Goal: Information Seeking & Learning: Check status

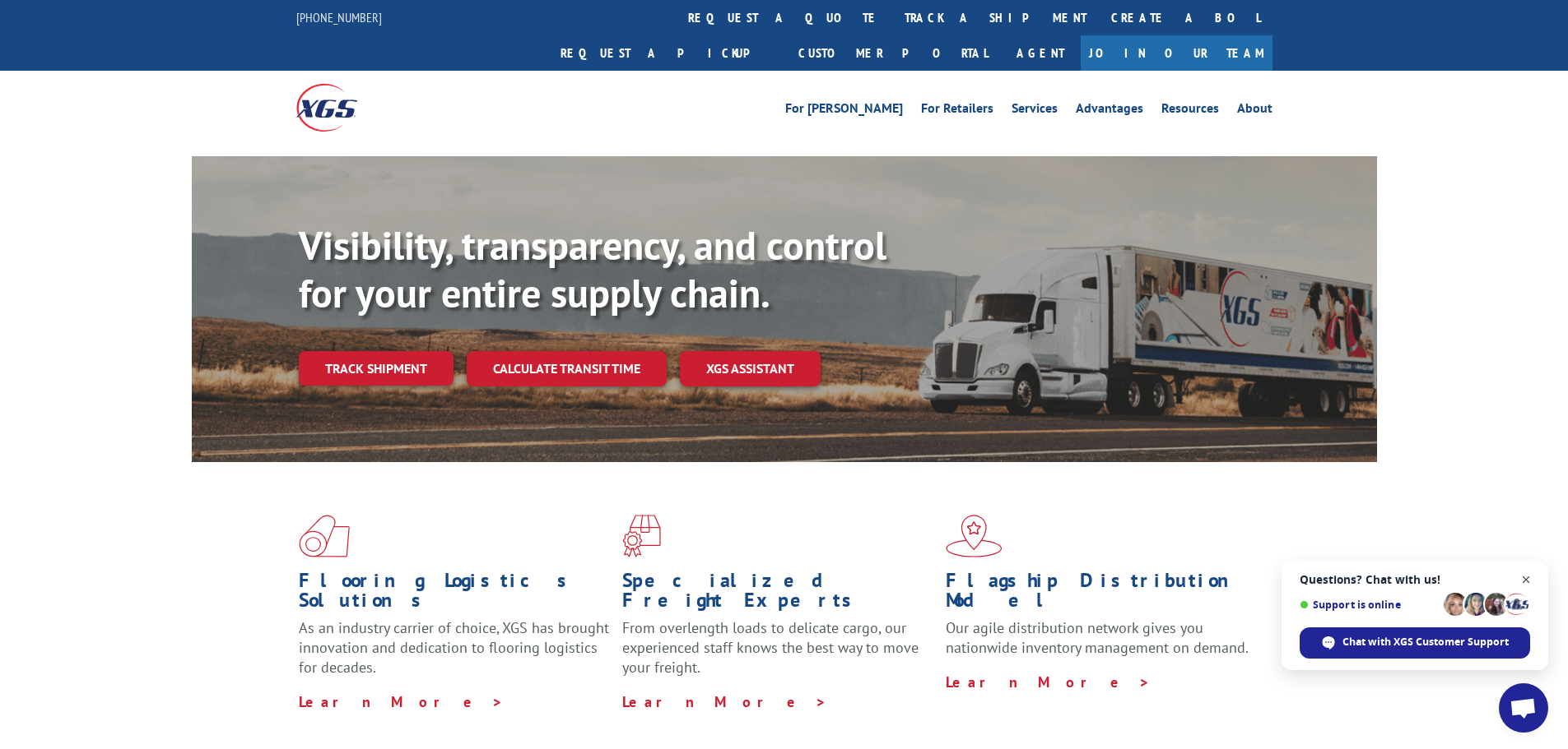
click at [1525, 578] on span "Close chat" at bounding box center [1526, 580] width 21 height 21
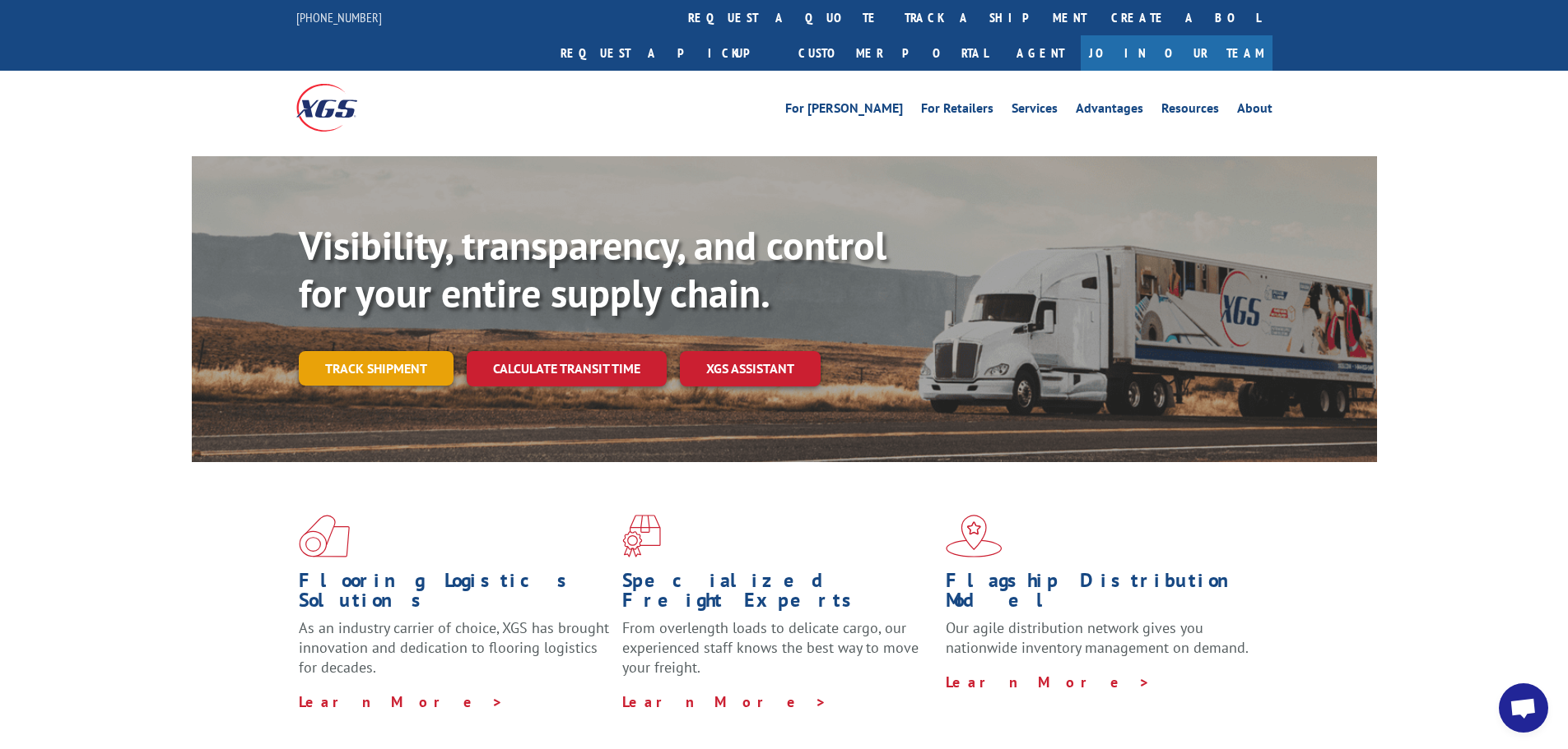
click at [409, 351] on link "Track shipment" at bounding box center [375, 369] width 154 height 35
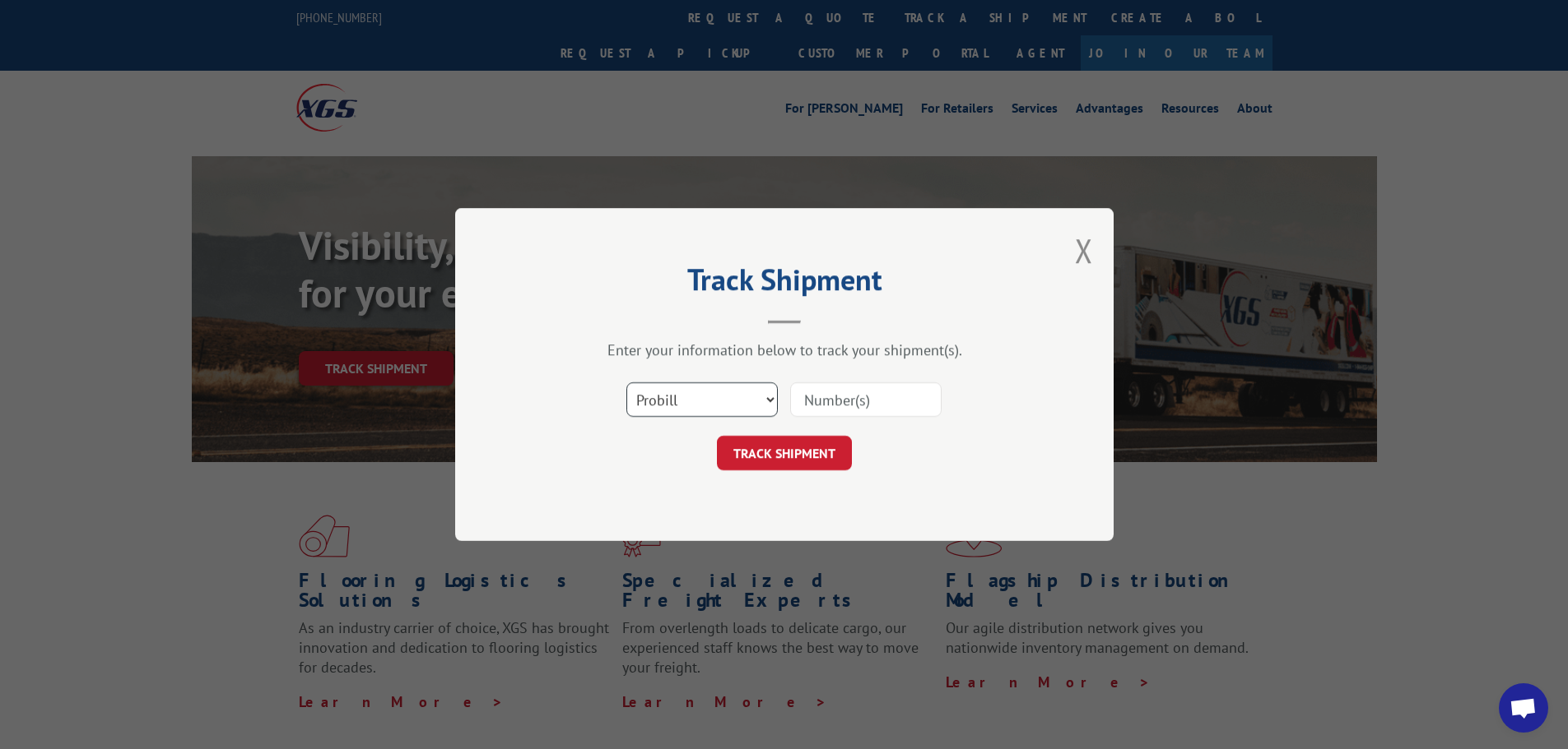
click at [771, 398] on select "Select category... Probill BOL PO" at bounding box center [701, 400] width 151 height 35
select select "bol"
click at [626, 383] on select "Select category... Probill BOL PO" at bounding box center [701, 400] width 151 height 35
click at [808, 395] on input at bounding box center [865, 400] width 151 height 35
paste input "7078381"
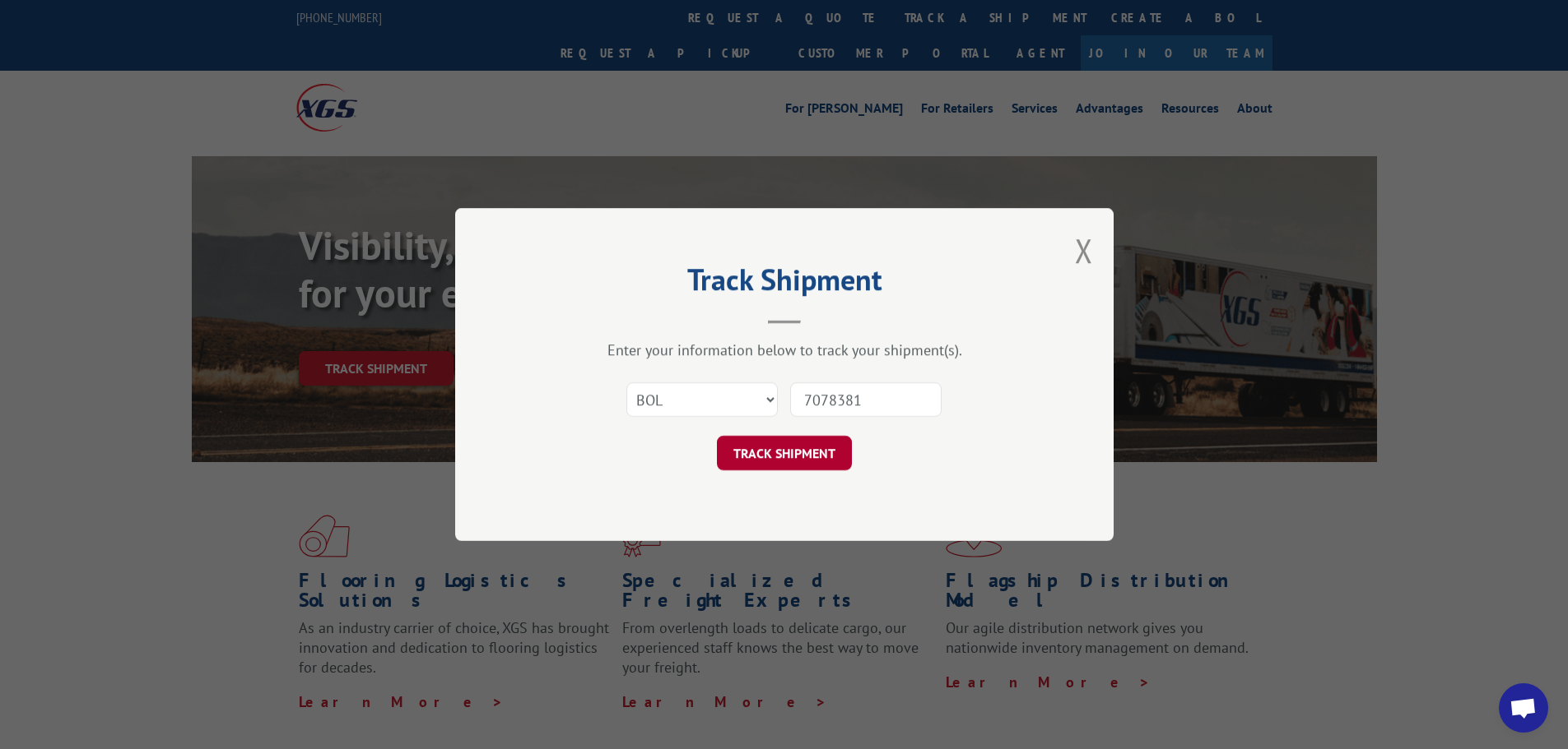
type input "7078381"
click at [815, 458] on button "TRACK SHIPMENT" at bounding box center [785, 453] width 135 height 35
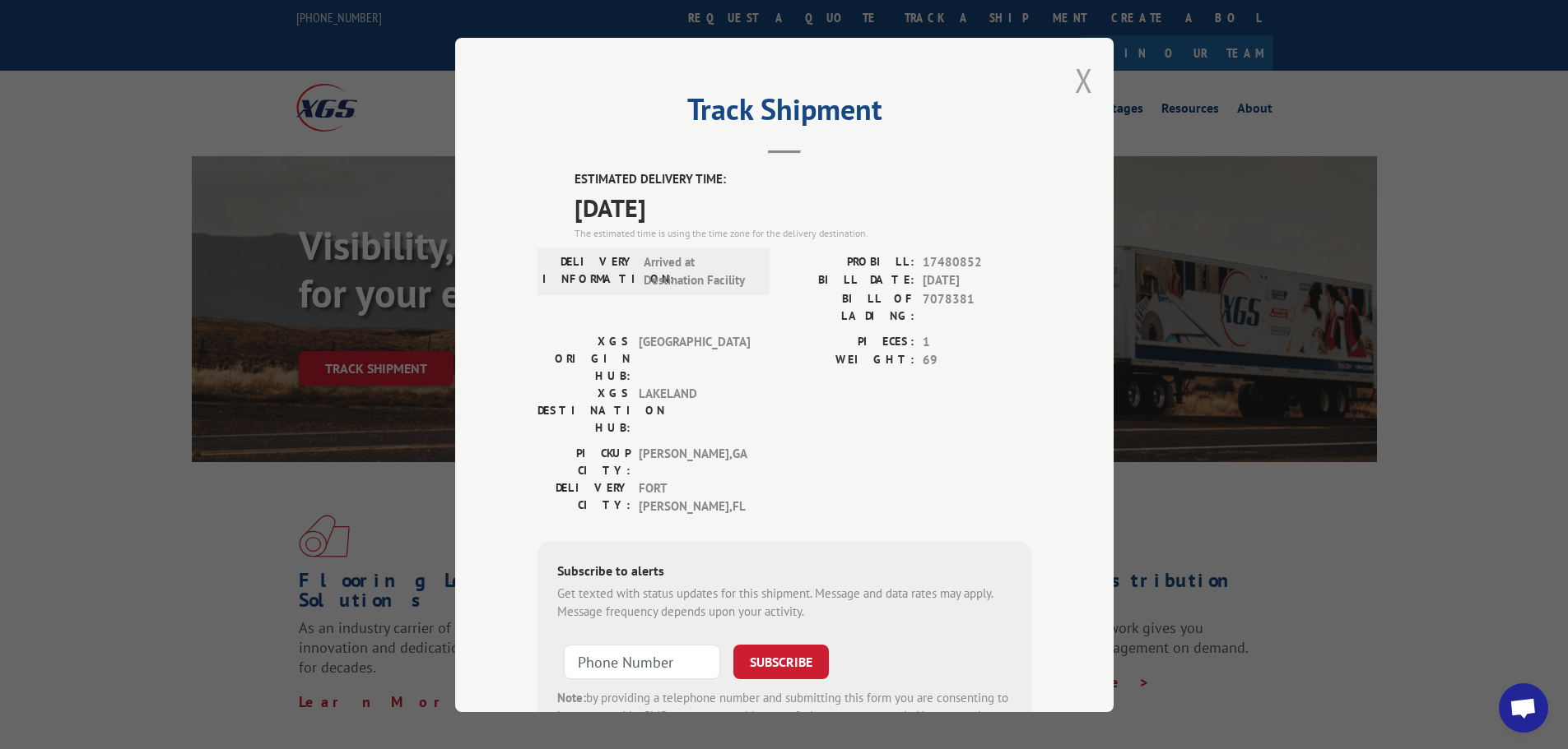
click at [1076, 78] on button "Close modal" at bounding box center [1084, 80] width 18 height 44
